Goal: Task Accomplishment & Management: Manage account settings

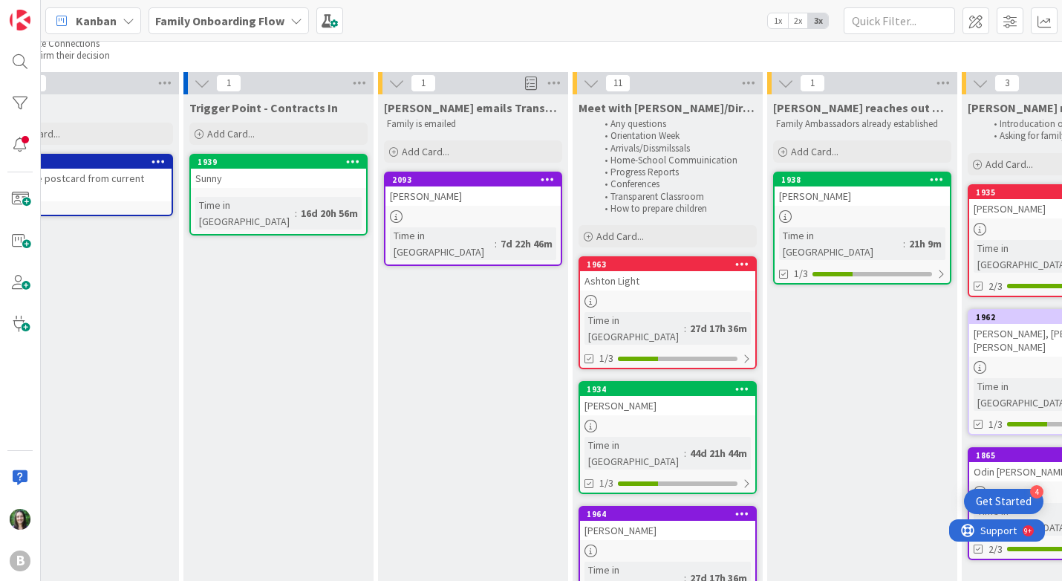
scroll to position [126, 63]
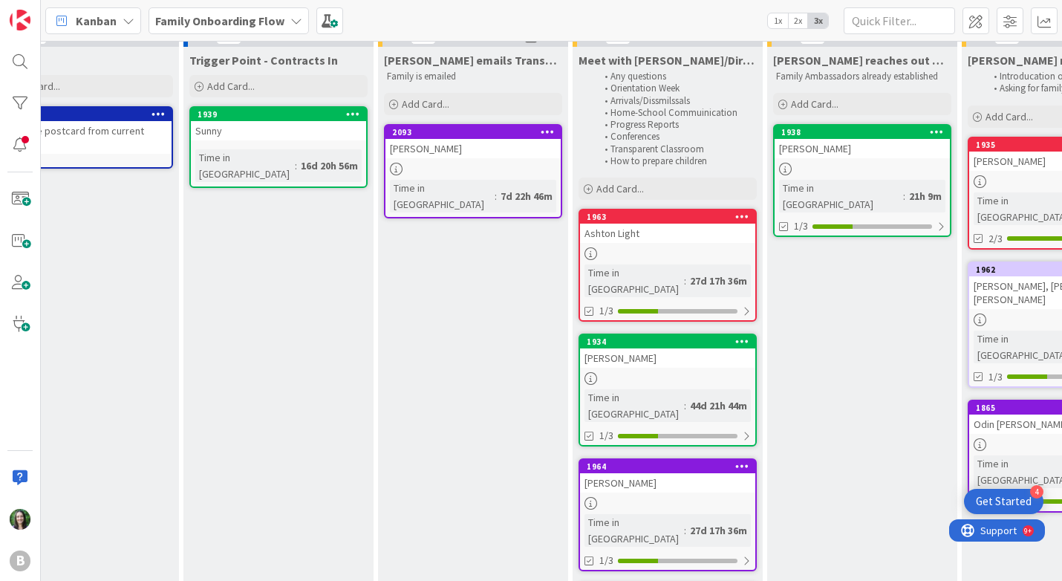
click at [685, 248] on div at bounding box center [667, 253] width 175 height 13
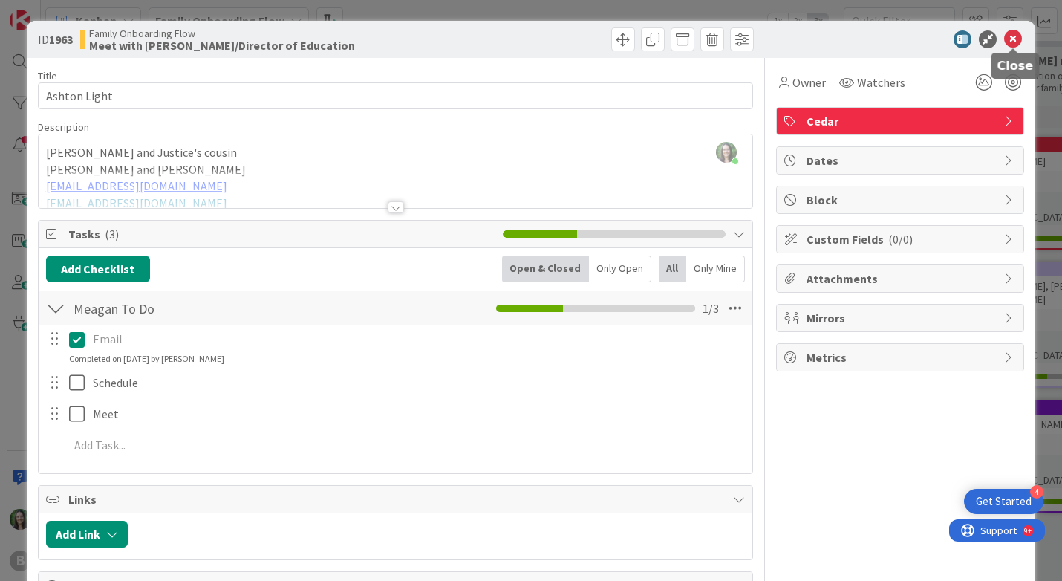
click at [1014, 36] on icon at bounding box center [1013, 39] width 18 height 18
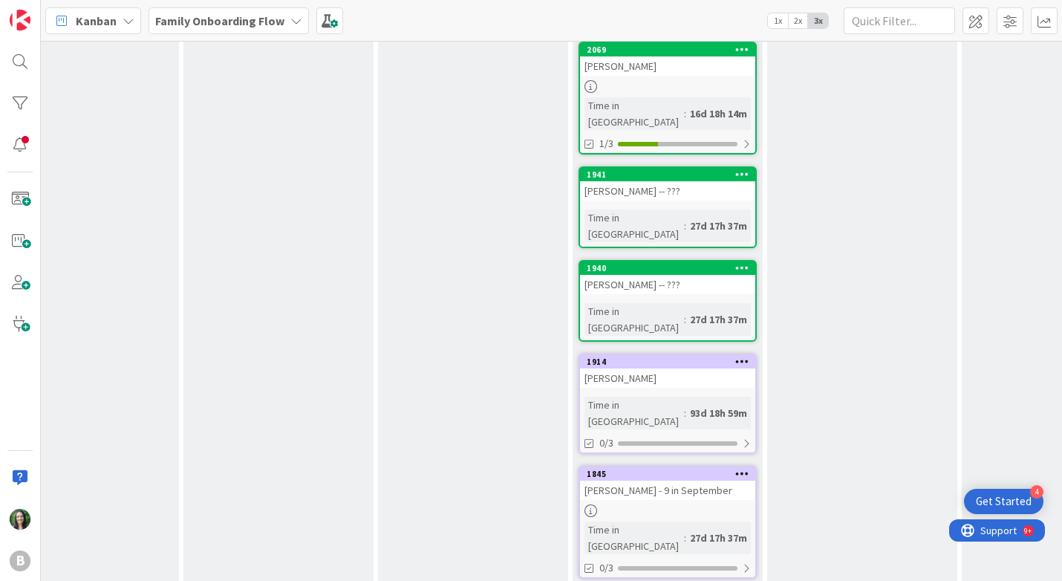
scroll to position [783, 63]
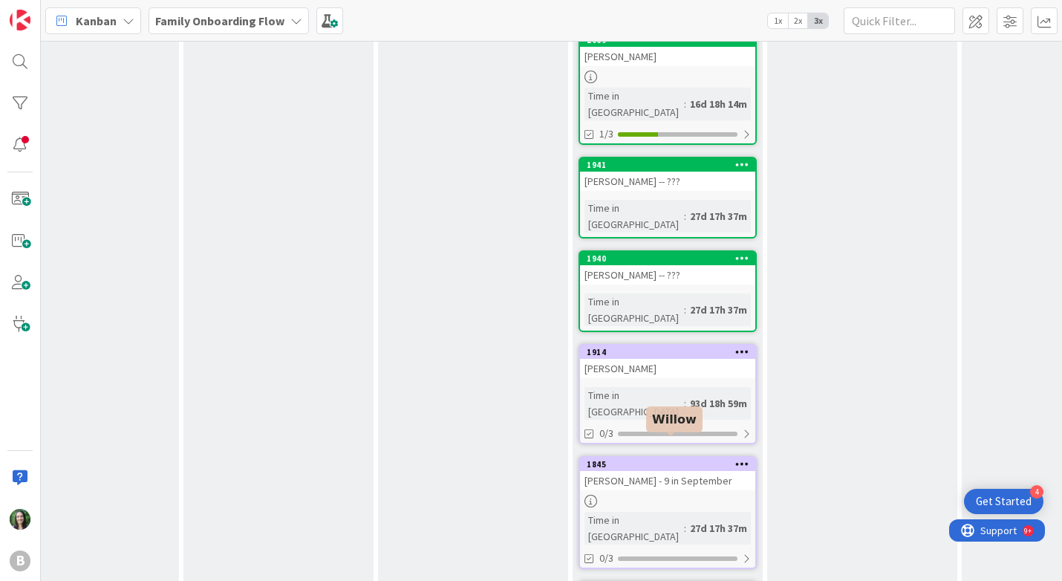
click at [677, 580] on div "1936" at bounding box center [671, 589] width 169 height 10
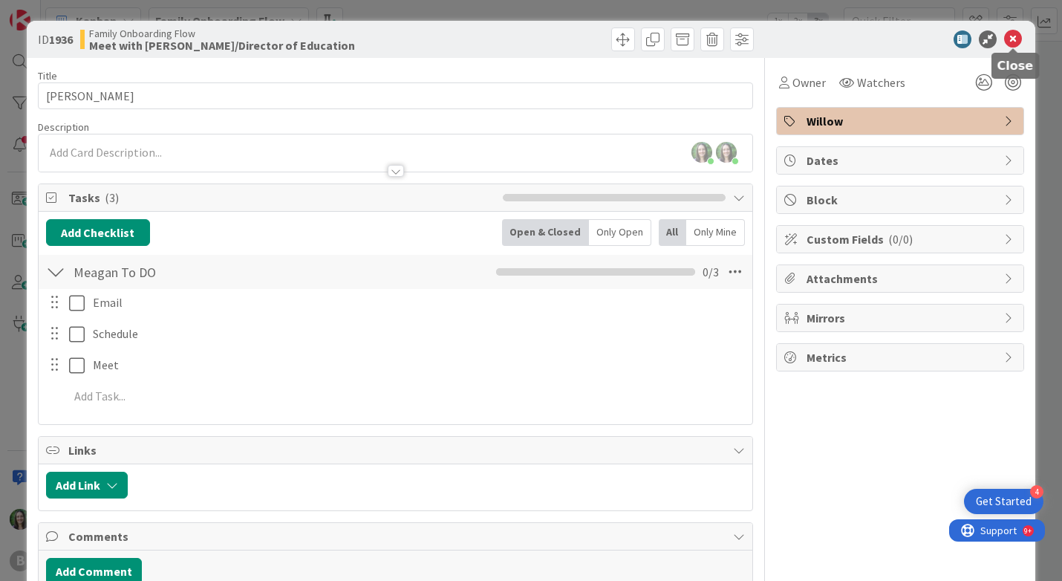
click at [1011, 37] on icon at bounding box center [1013, 39] width 18 height 18
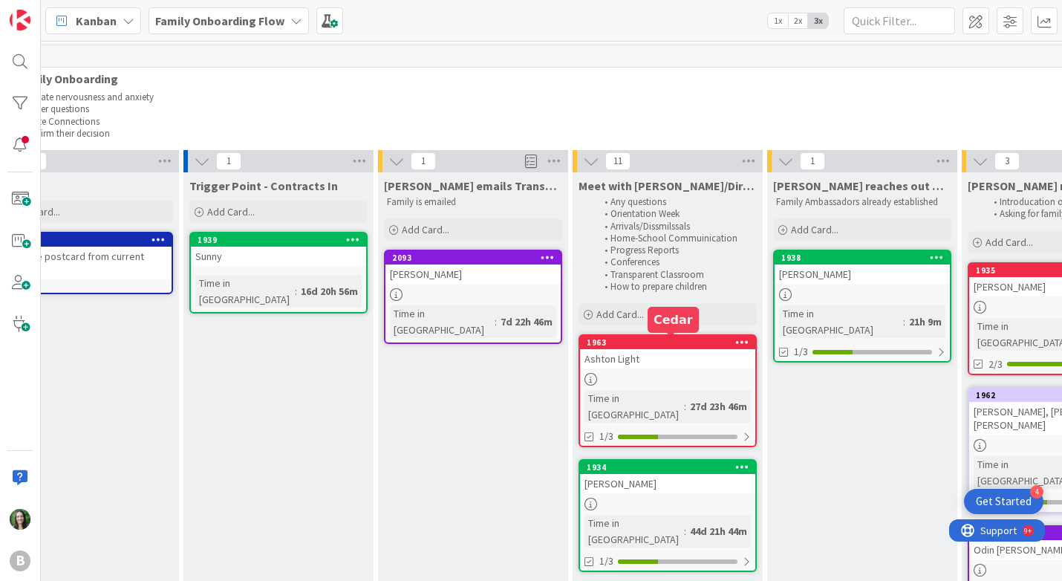
click at [676, 344] on div "1963" at bounding box center [671, 342] width 169 height 10
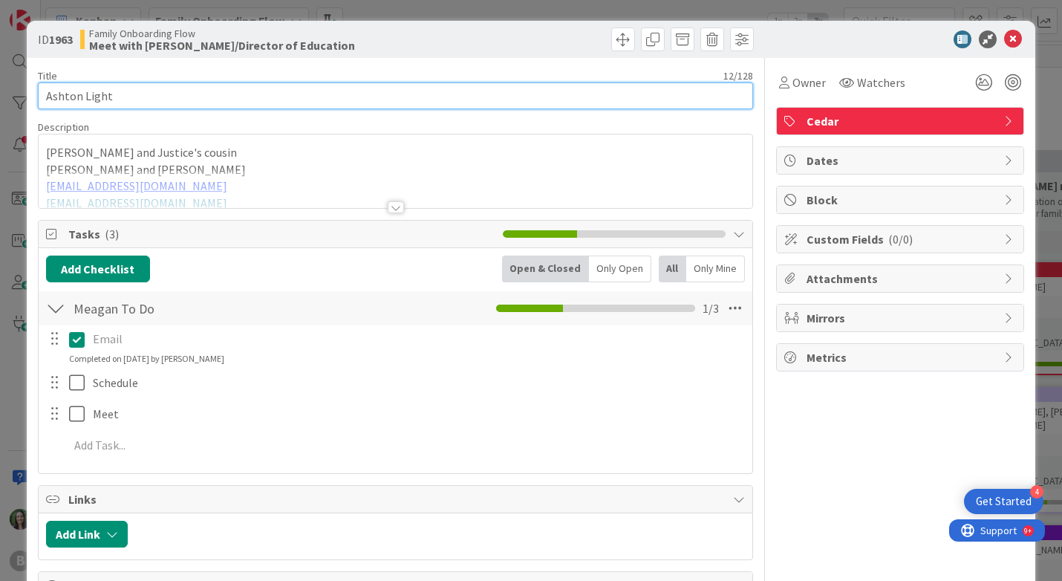
click at [183, 105] on input "Ashton Light" at bounding box center [396, 95] width 716 height 27
drag, startPoint x: 110, startPoint y: 95, endPoint x: 339, endPoint y: 99, distance: 229.5
click at [339, 99] on input "Ashton Light (*needs to schedule w/Meagan)" at bounding box center [396, 95] width 716 height 27
type input "Ashton Light (*needs to schedule w/Meagan)"
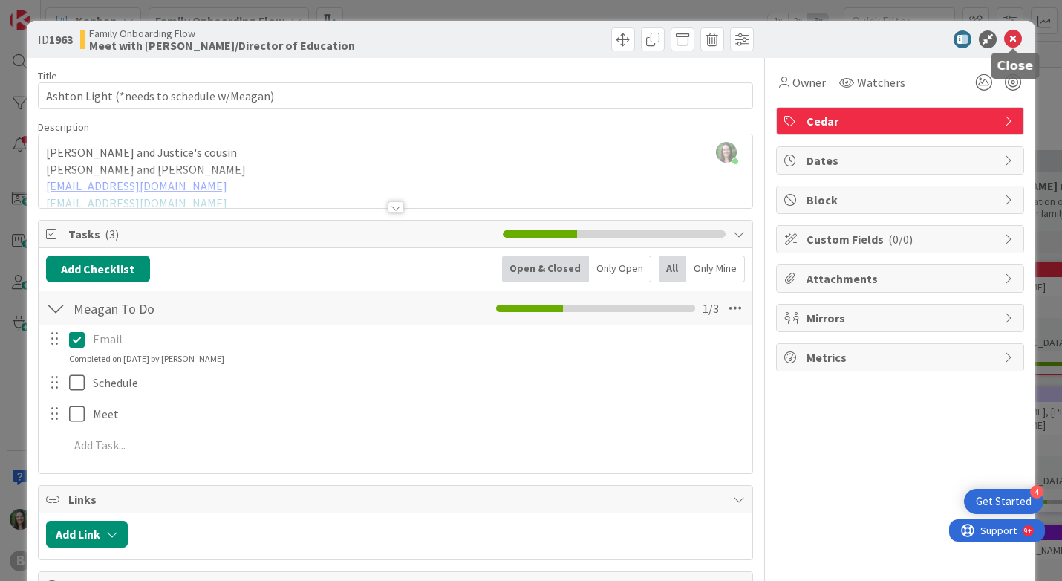
click at [1012, 37] on icon at bounding box center [1013, 39] width 18 height 18
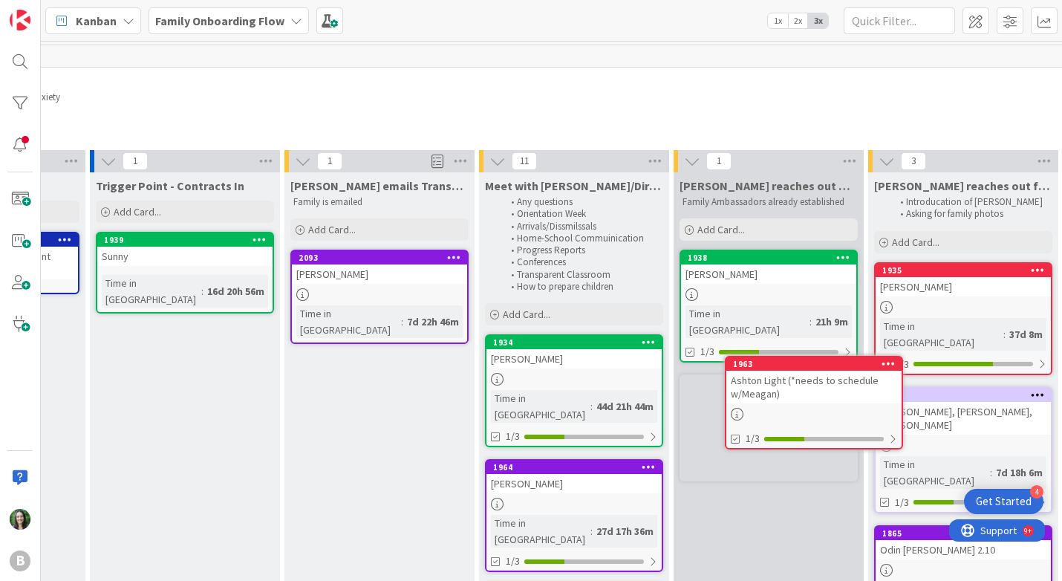
scroll to position [0, 159]
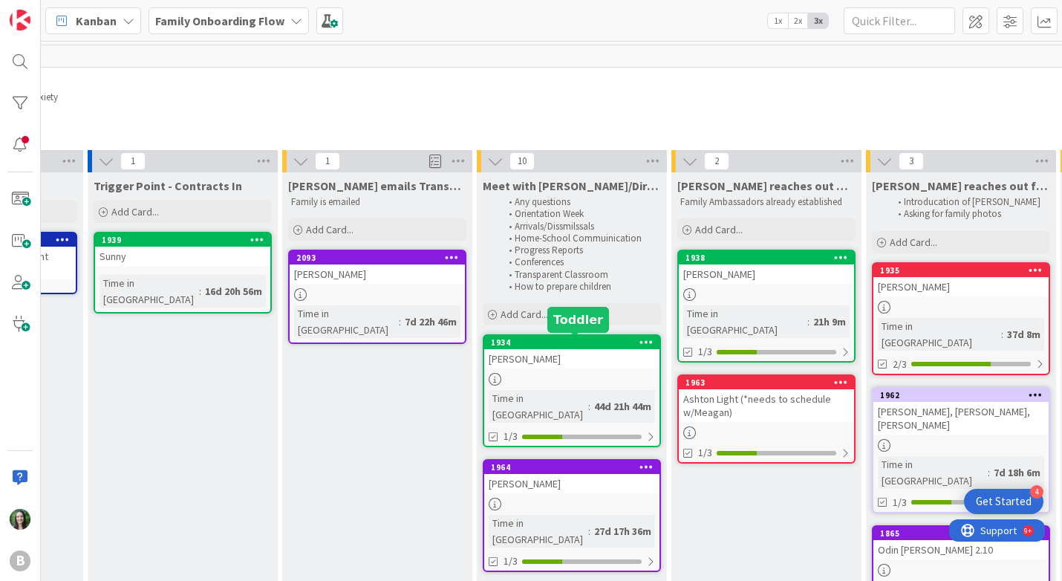
click at [562, 340] on div "1934" at bounding box center [575, 342] width 169 height 10
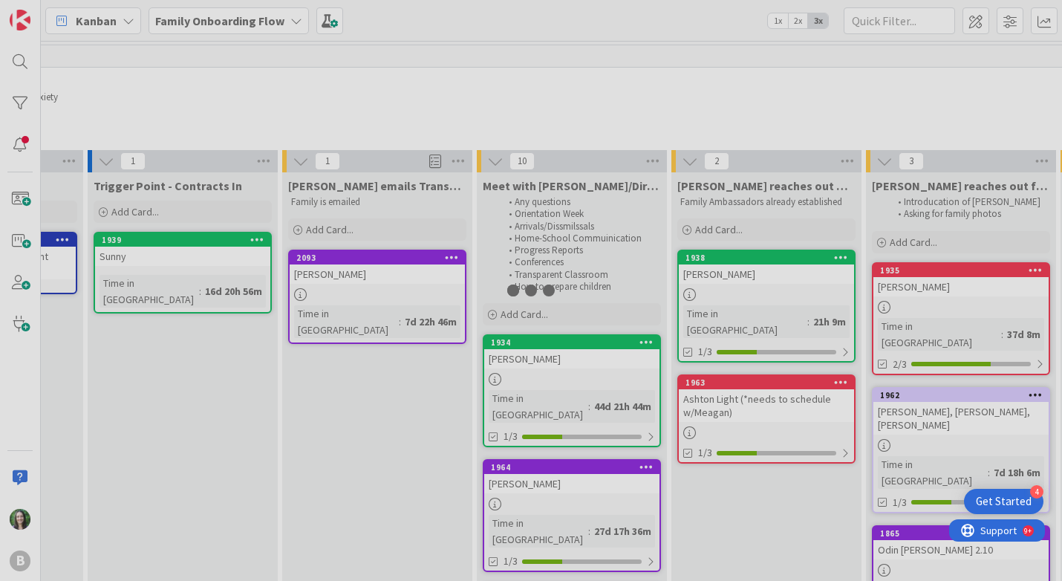
click at [562, 339] on div "1934" at bounding box center [575, 342] width 169 height 10
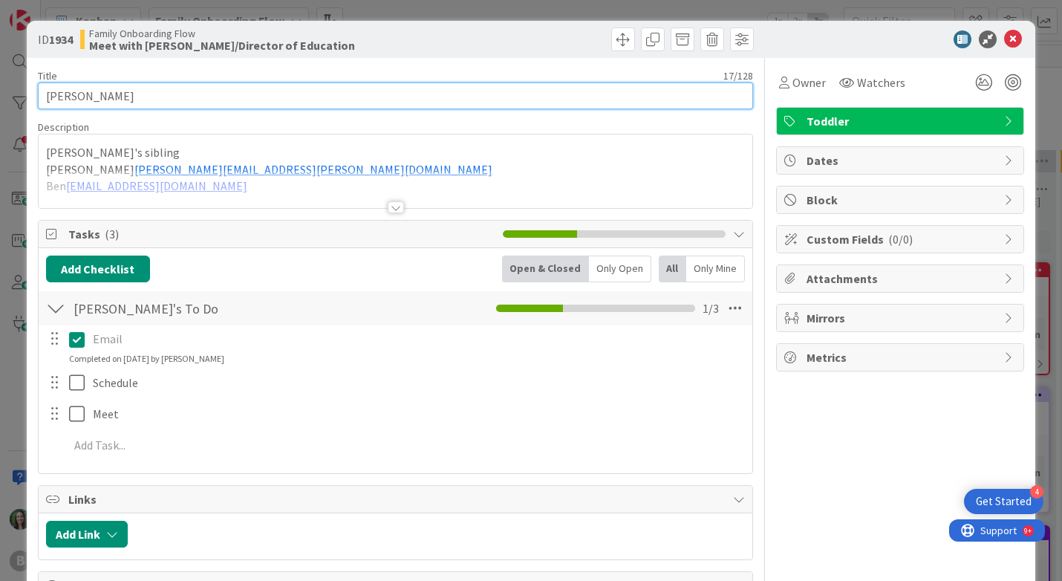
click at [206, 97] on input "[PERSON_NAME]" at bounding box center [396, 95] width 716 height 27
paste input "(*needs to schedule w/Meagan)"
type input "[PERSON_NAME] (*needs to schedule w/Meagan)"
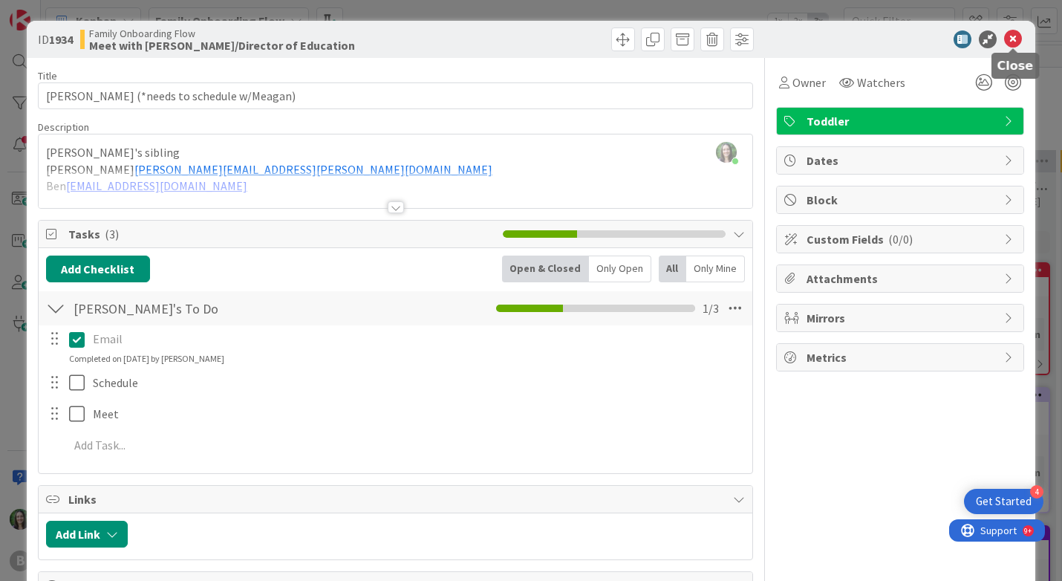
click at [1014, 38] on icon at bounding box center [1013, 39] width 18 height 18
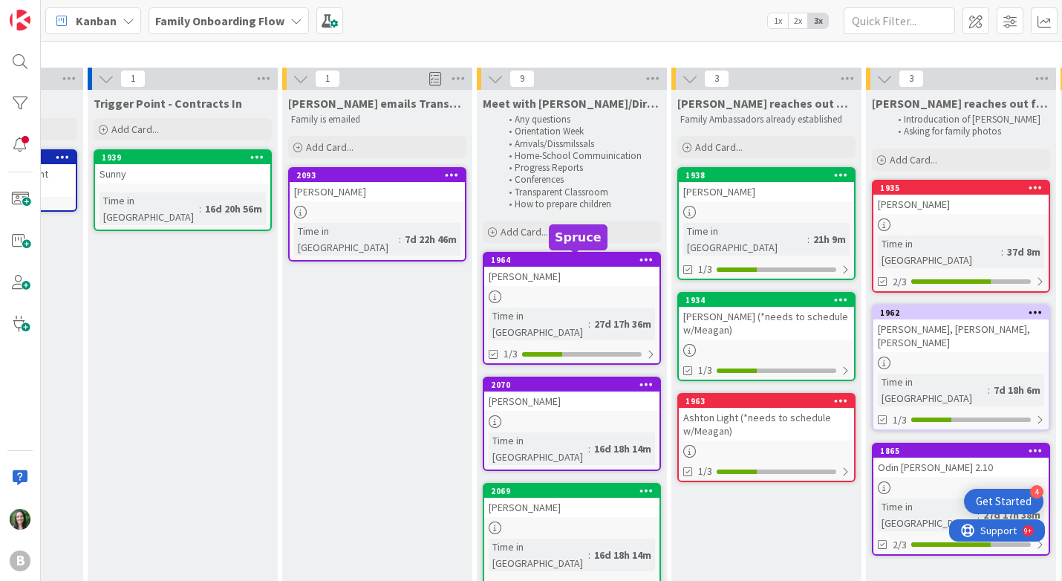
click at [558, 255] on div "1964" at bounding box center [575, 260] width 169 height 10
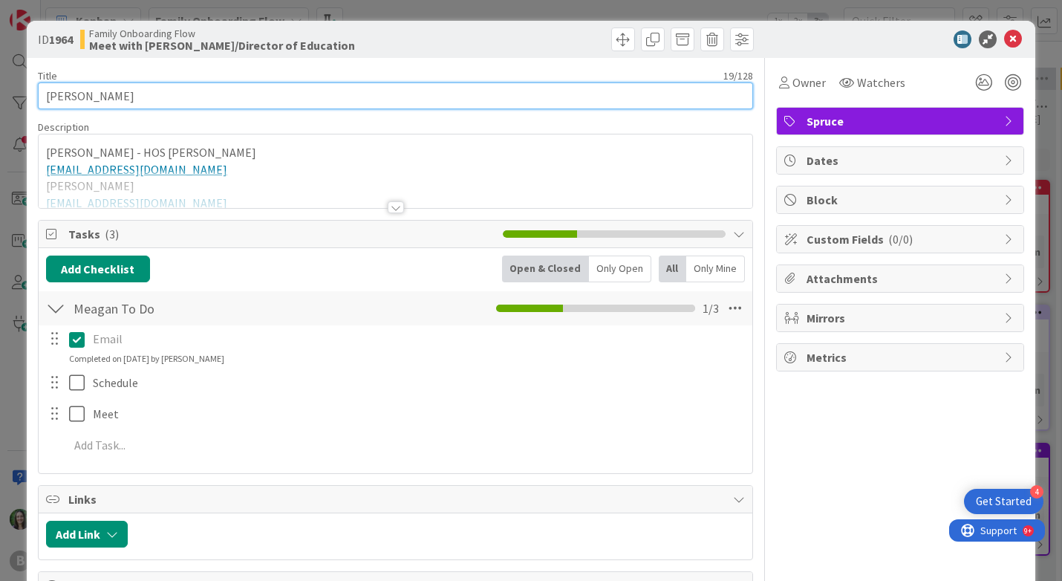
click at [235, 97] on input "[PERSON_NAME]" at bounding box center [396, 95] width 716 height 27
paste input "(*needs to schedule w/Meagan)"
type input "[PERSON_NAME] (*needs to schedule w/Meagan)"
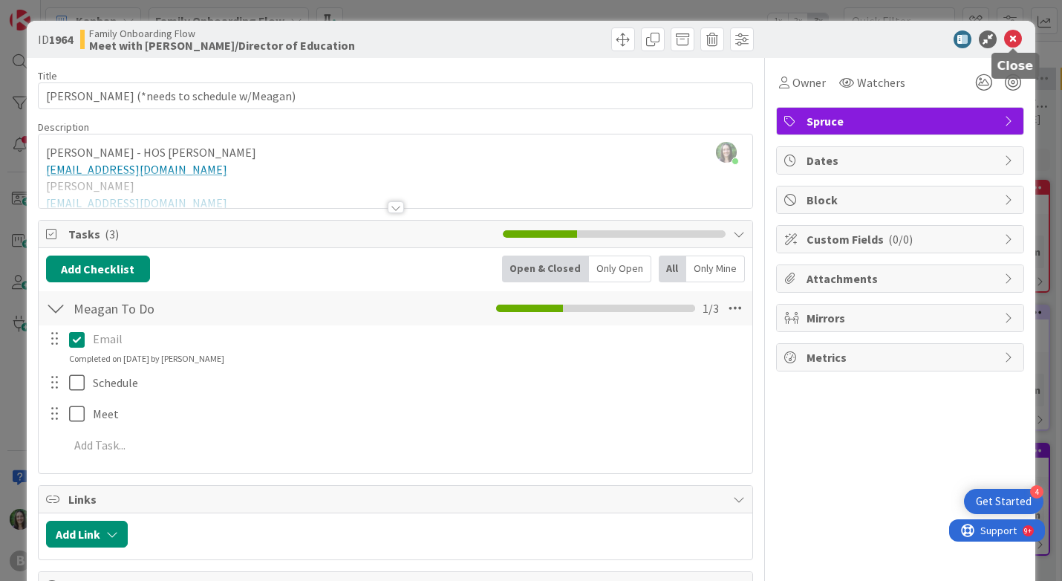
click at [1012, 34] on icon at bounding box center [1013, 39] width 18 height 18
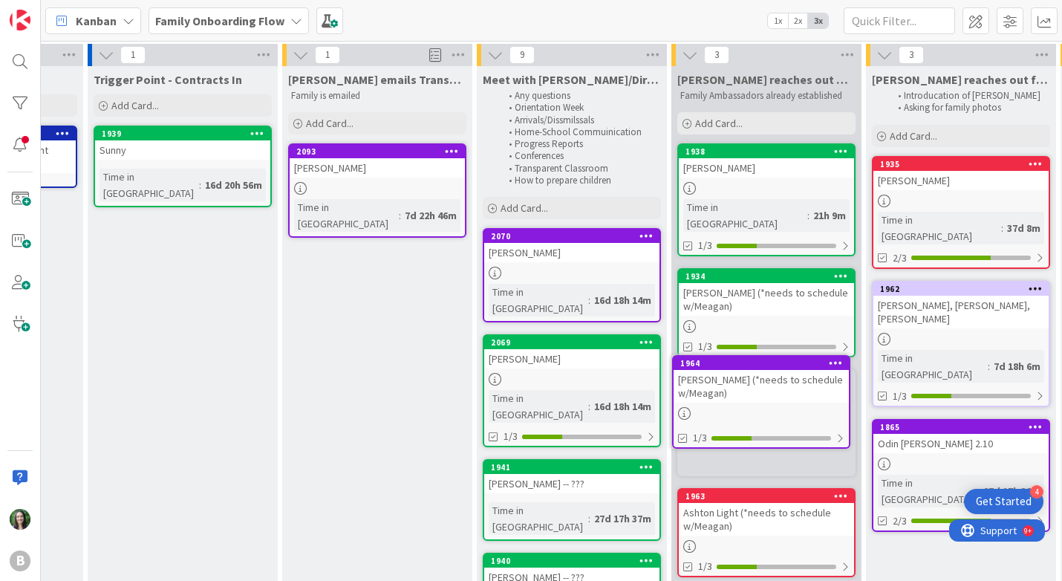
scroll to position [109, 159]
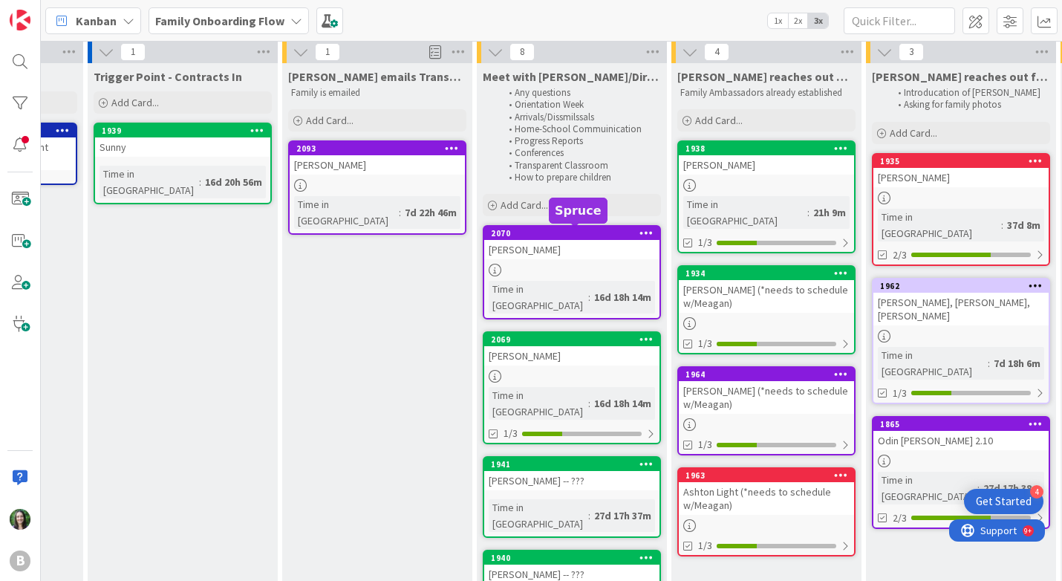
click at [557, 234] on div "2070" at bounding box center [575, 233] width 169 height 10
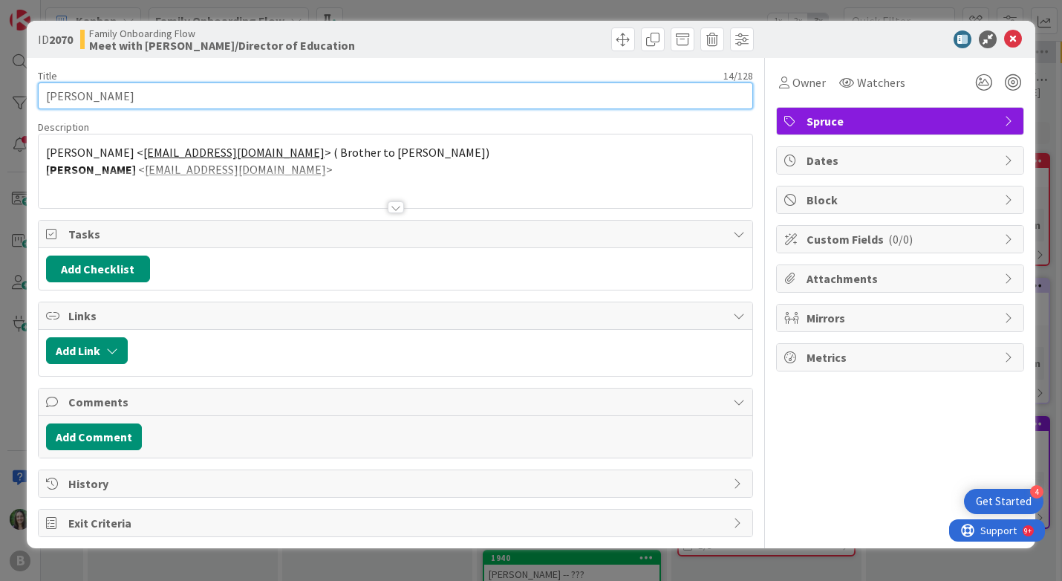
click at [182, 94] on input "[PERSON_NAME]" at bounding box center [396, 95] width 716 height 27
paste input "(*needs to schedule w/Meagan)"
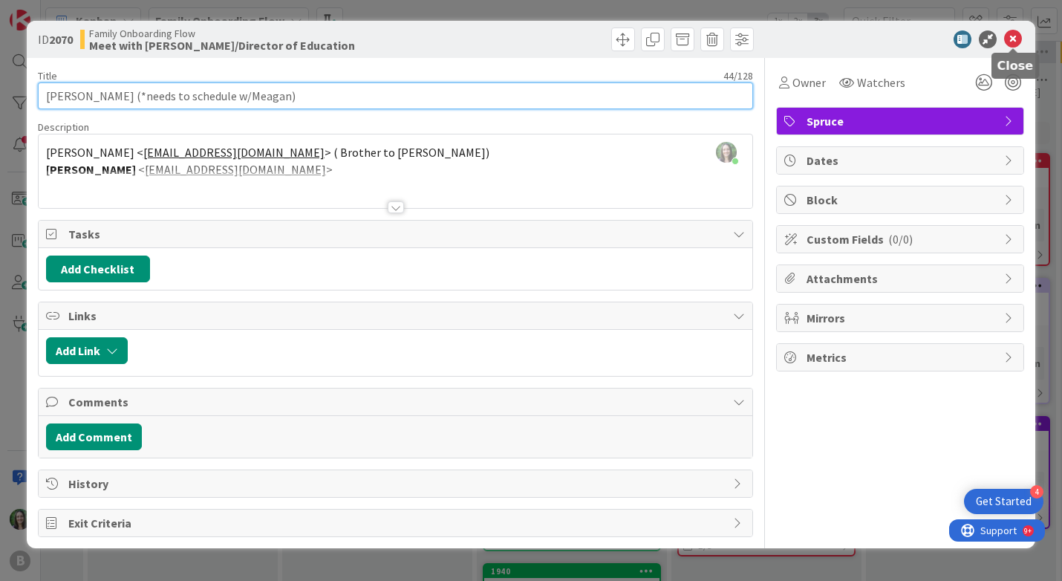
type input "[PERSON_NAME] (*needs to schedule w/Meagan)"
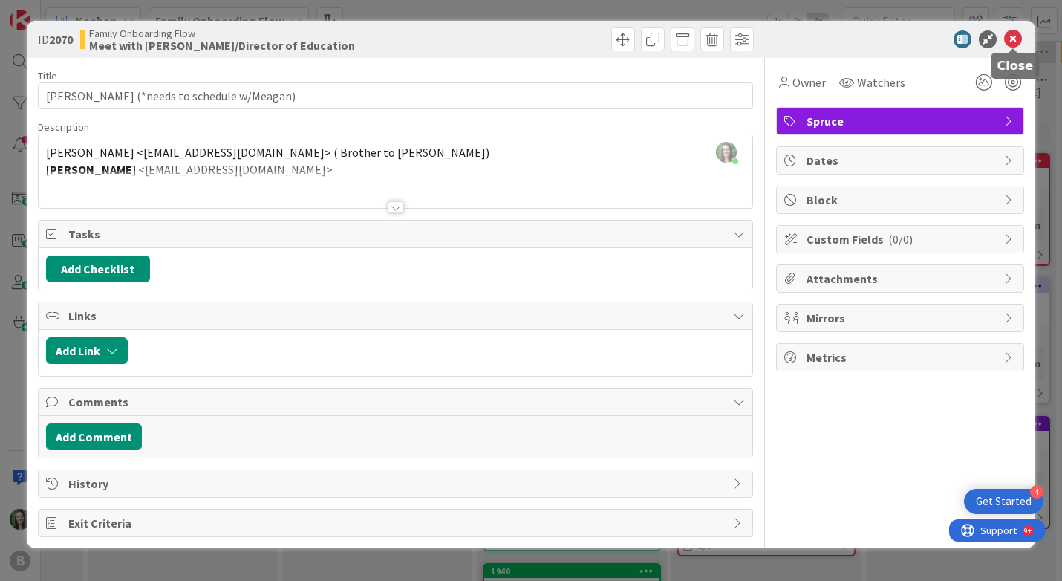
click at [1013, 33] on icon at bounding box center [1013, 39] width 18 height 18
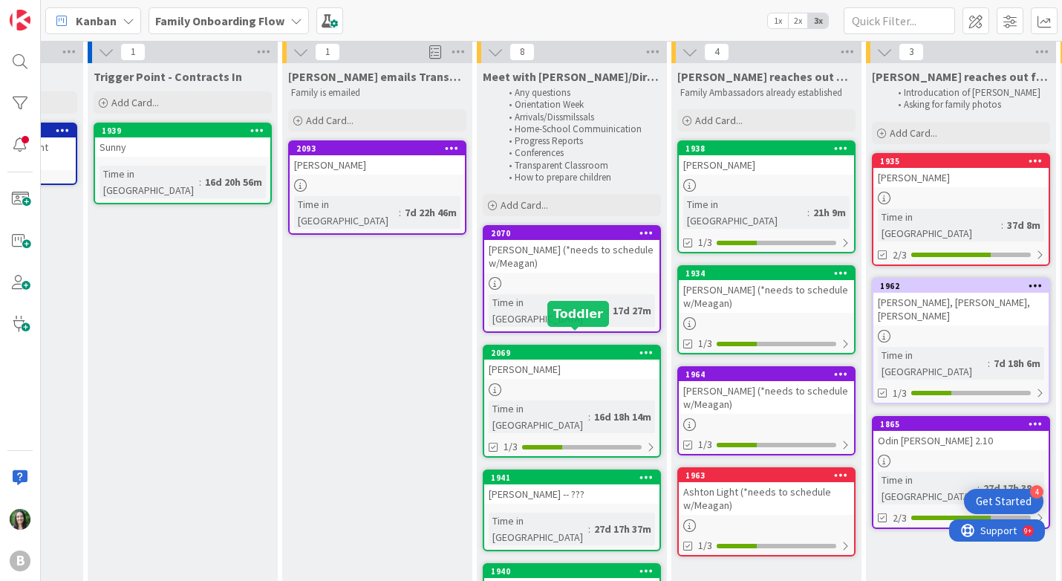
click at [568, 348] on div "2069" at bounding box center [575, 353] width 169 height 10
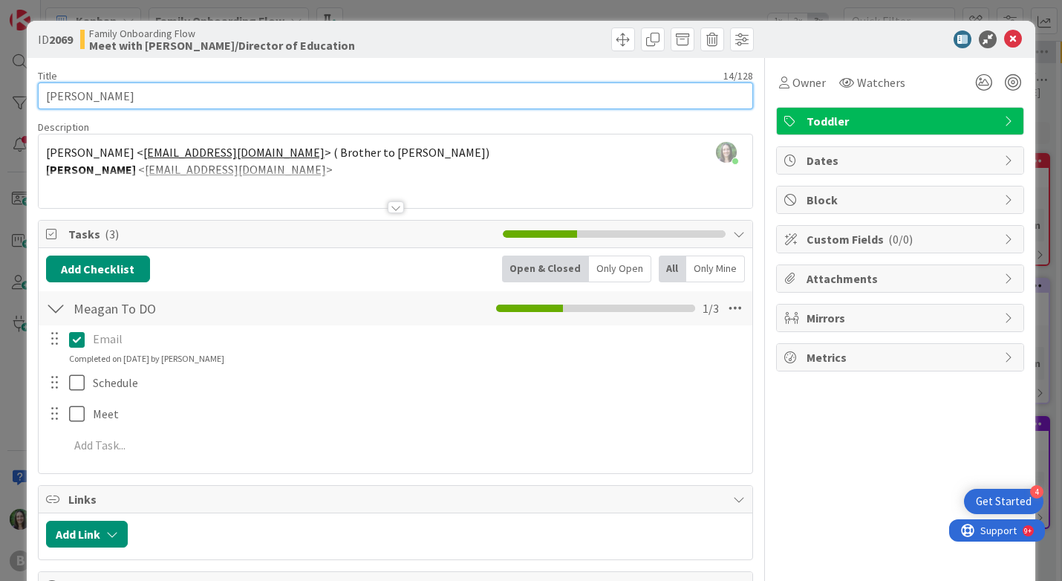
click at [177, 106] on input "[PERSON_NAME]" at bounding box center [396, 95] width 716 height 27
paste input "(*needs to schedule w/Meagan)"
type input "[PERSON_NAME] (*needs to schedule w/Meagan)"
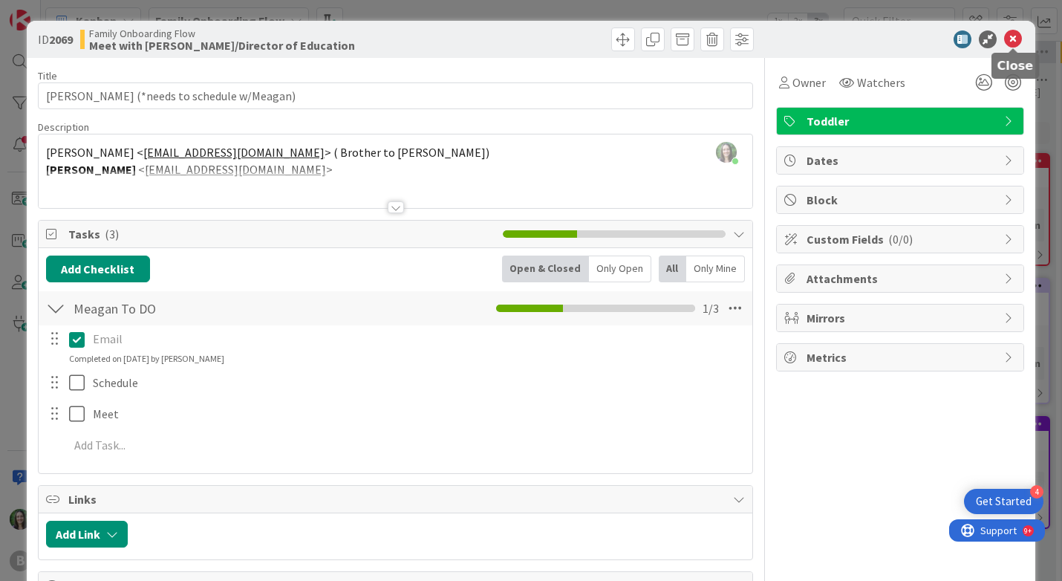
click at [1011, 38] on icon at bounding box center [1013, 39] width 18 height 18
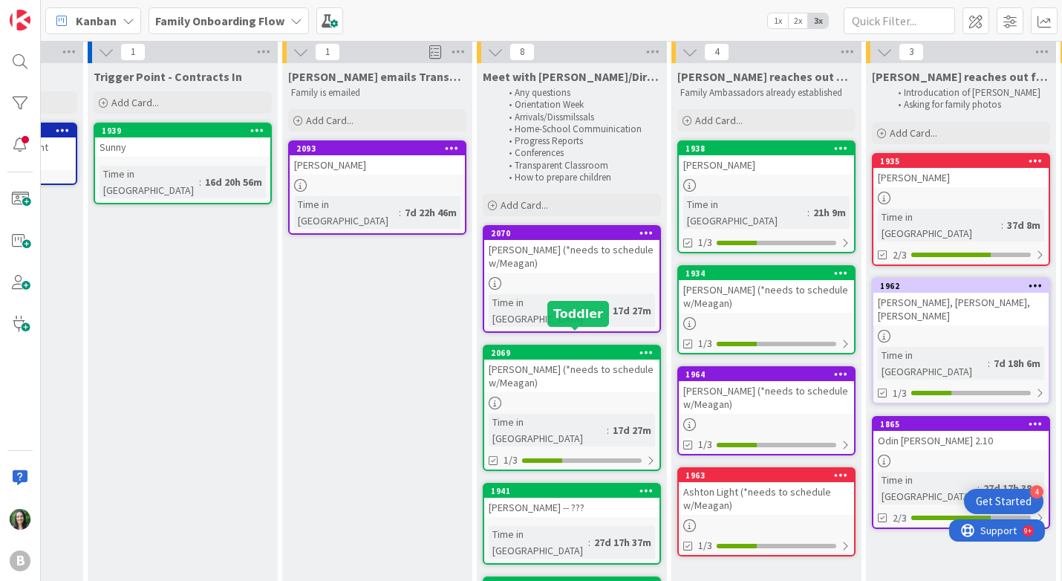
click at [576, 348] on div "2069" at bounding box center [575, 353] width 169 height 10
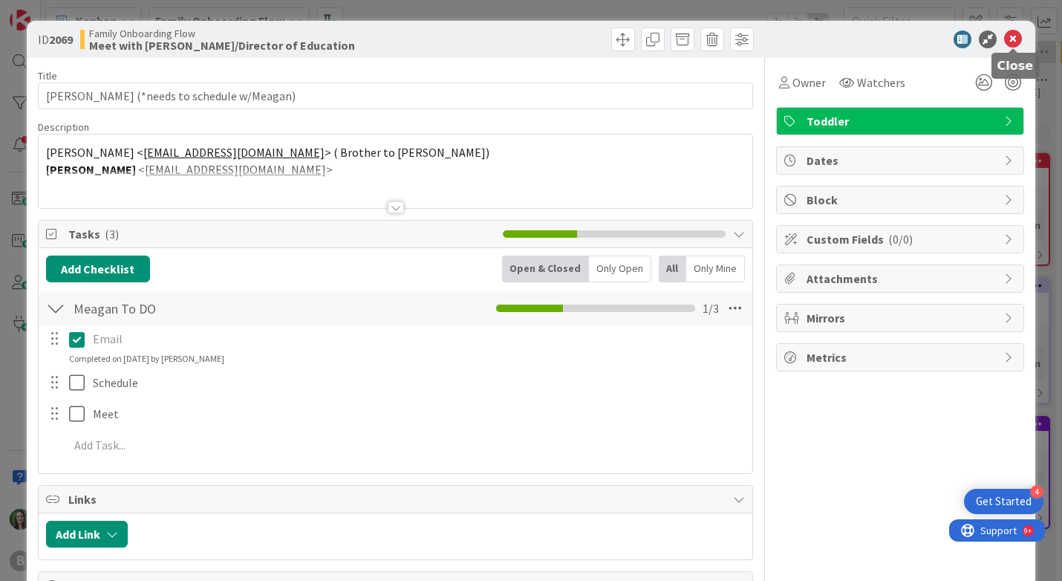
click at [1015, 37] on icon at bounding box center [1013, 39] width 18 height 18
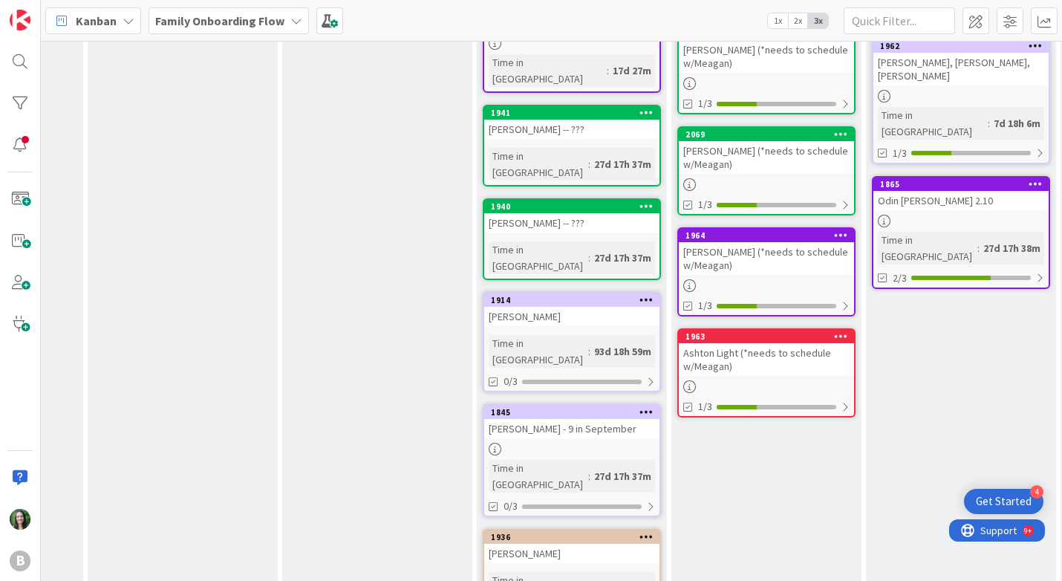
scroll to position [382, 159]
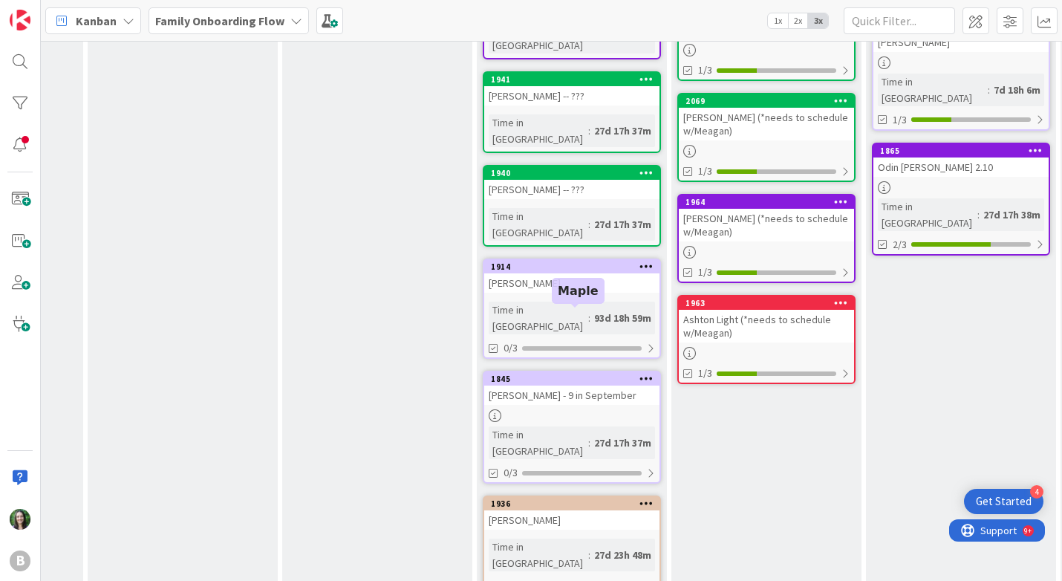
click at [553, 374] on div "1845" at bounding box center [575, 379] width 169 height 10
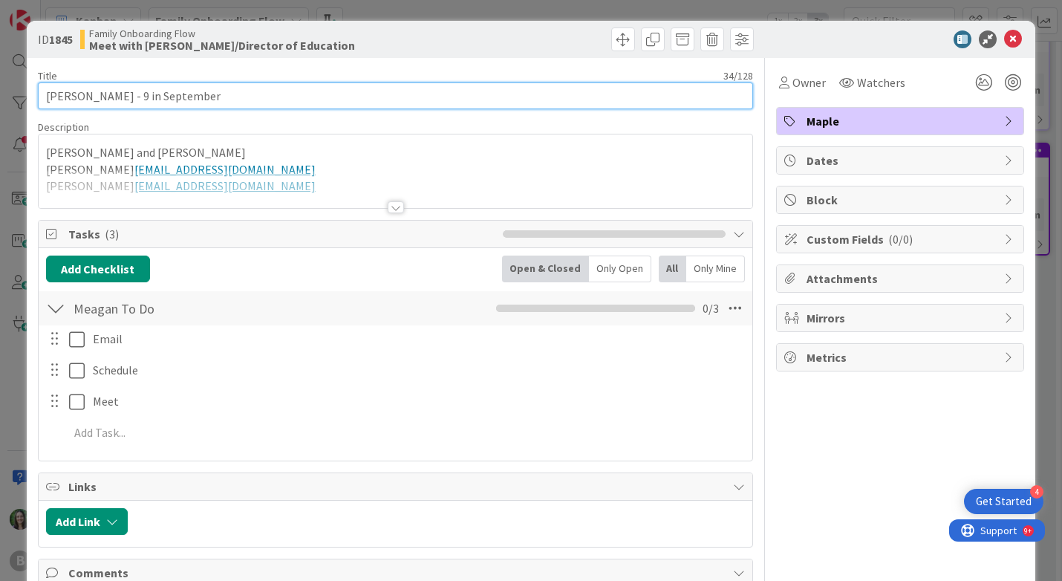
click at [253, 97] on input "[PERSON_NAME] - 9 in September" at bounding box center [396, 95] width 716 height 27
paste input "(*needs to schedule w/Meagan)"
type input "[PERSON_NAME] - 9 in September (*needs to schedule w/Meagan)"
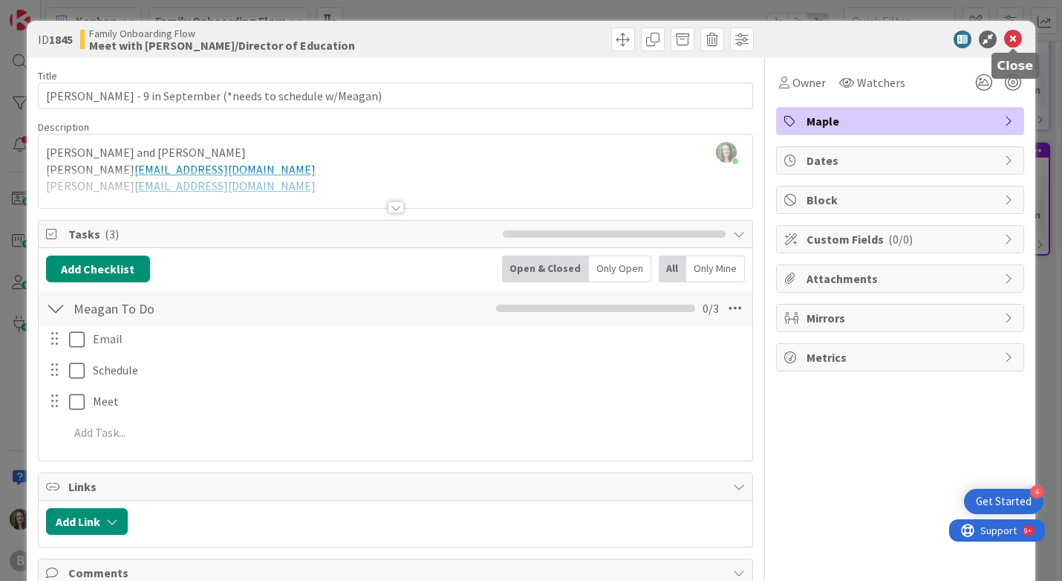
click at [1011, 36] on icon at bounding box center [1013, 39] width 18 height 18
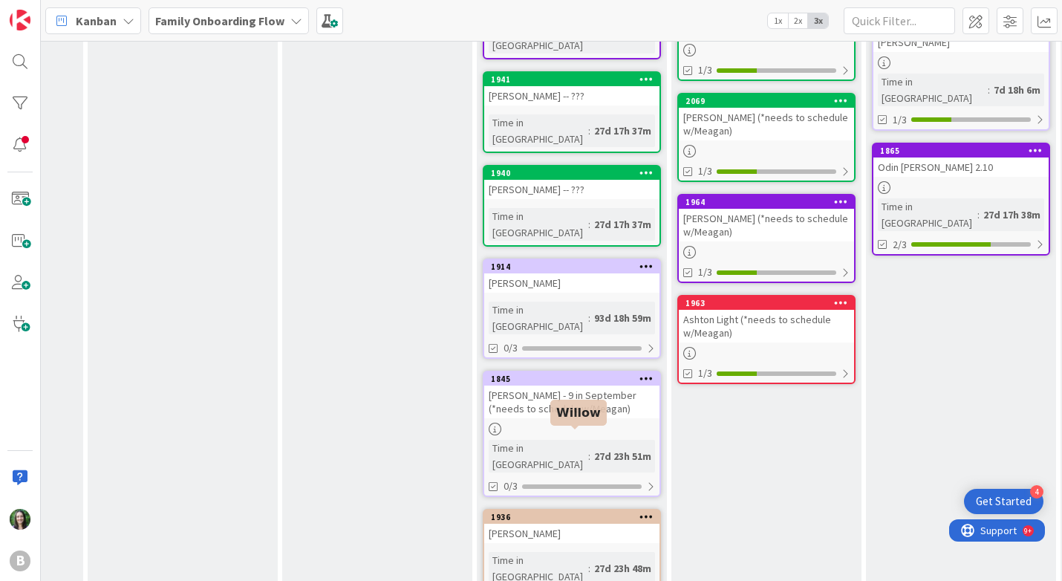
scroll to position [417, 159]
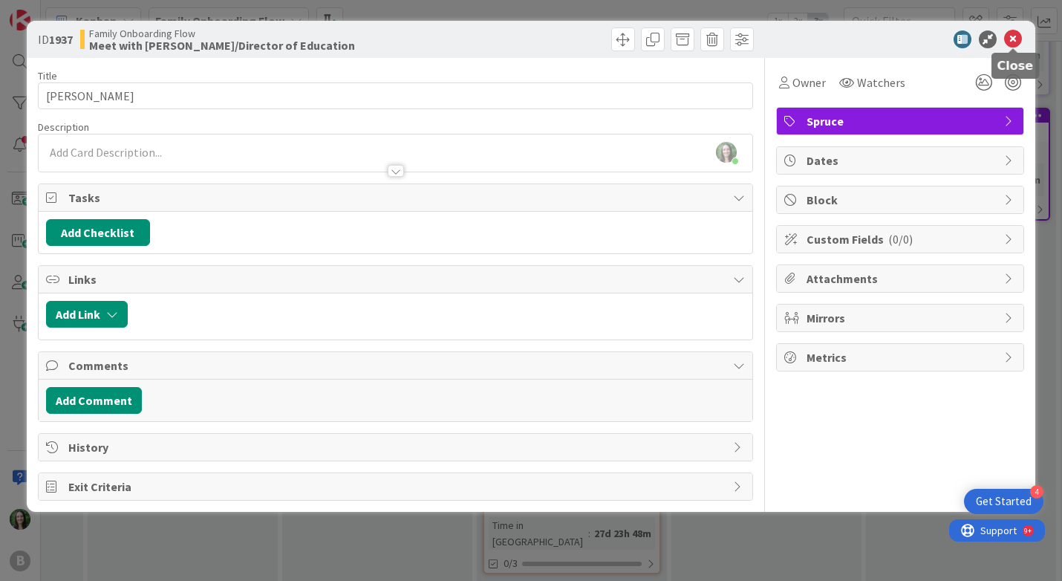
click at [1015, 35] on icon at bounding box center [1013, 39] width 18 height 18
